Goal: Check status: Check status

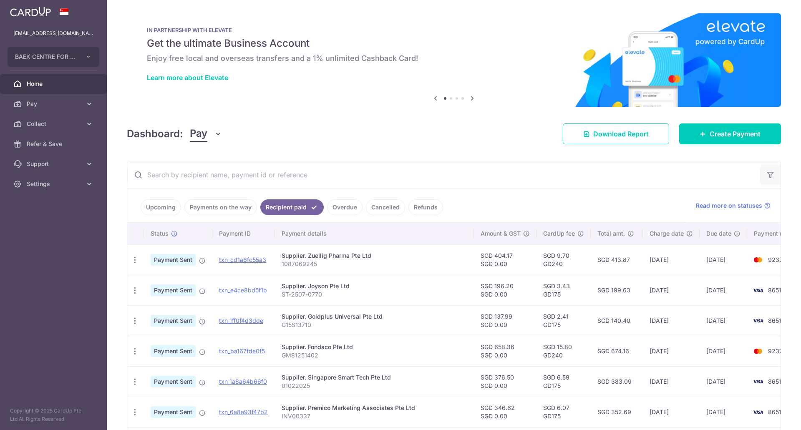
click at [768, 175] on icon "button" at bounding box center [770, 175] width 8 height 8
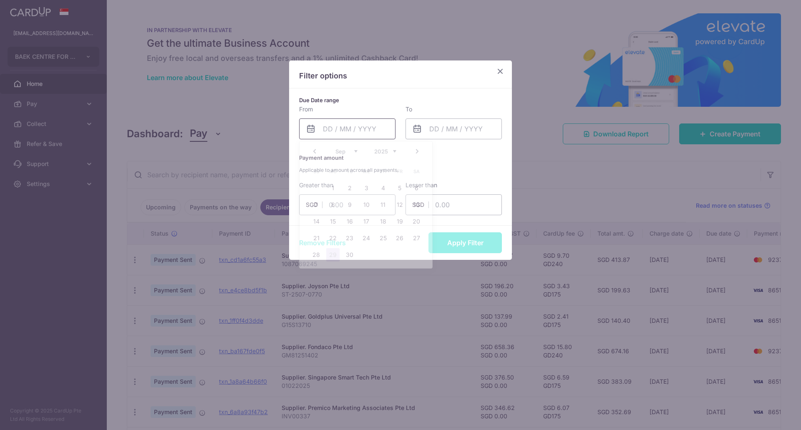
click at [377, 131] on input "text" at bounding box center [347, 128] width 96 height 21
click at [335, 188] on link "1" at bounding box center [332, 187] width 13 height 13
type input "[DATE]"
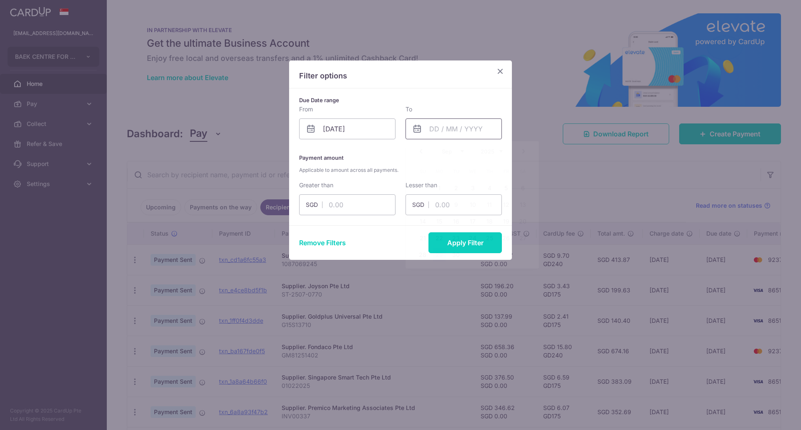
click at [449, 131] on input "text" at bounding box center [453, 128] width 96 height 21
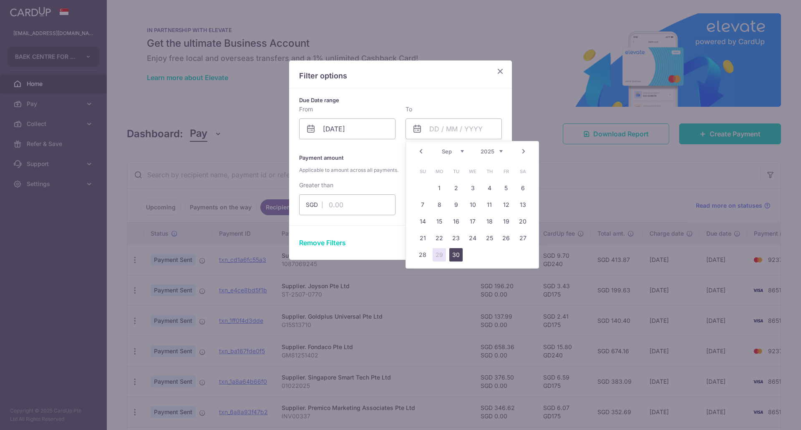
click at [452, 256] on link "30" at bounding box center [455, 254] width 13 height 13
type input "[DATE]"
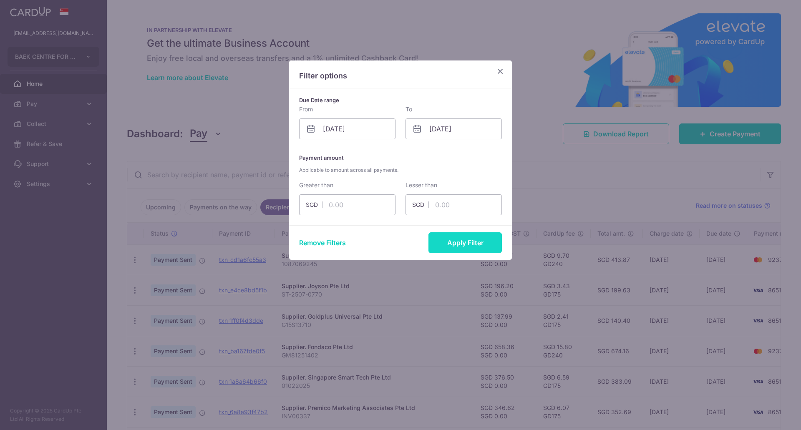
click at [467, 239] on button "Apply Filter" at bounding box center [464, 242] width 73 height 21
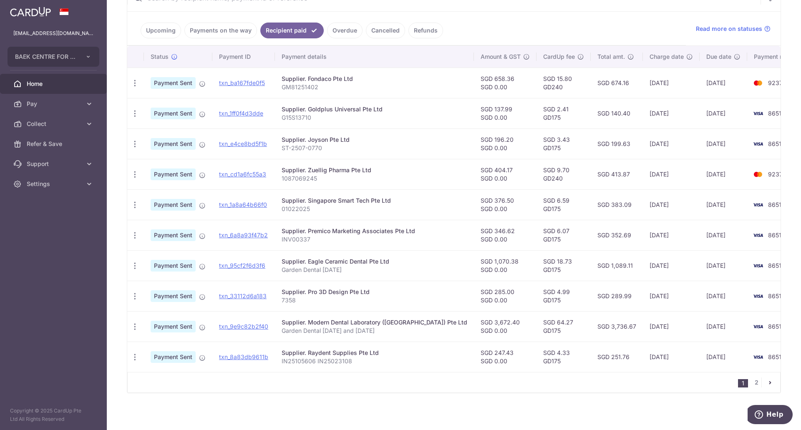
scroll to position [179, 0]
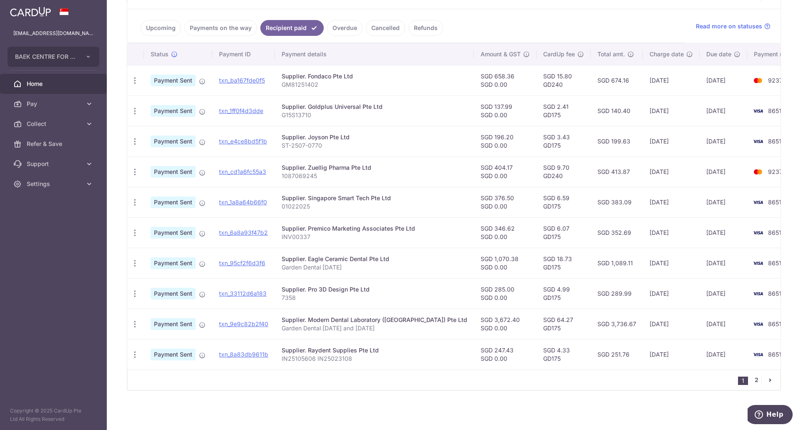
click at [754, 378] on link "2" at bounding box center [756, 380] width 10 height 10
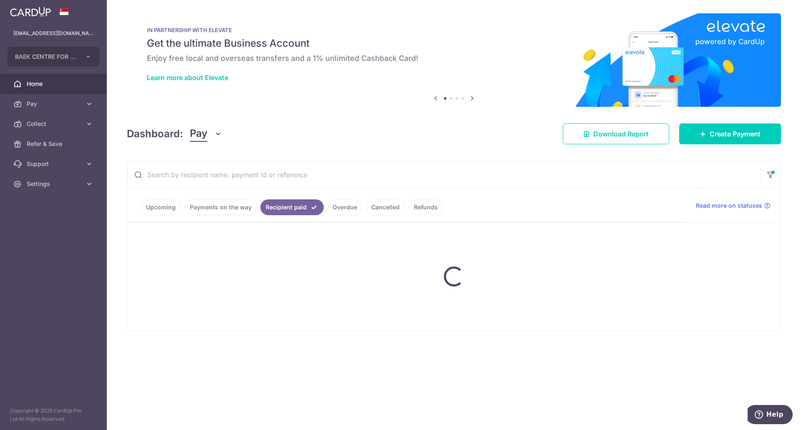
scroll to position [0, 0]
